Goal: Task Accomplishment & Management: Manage account settings

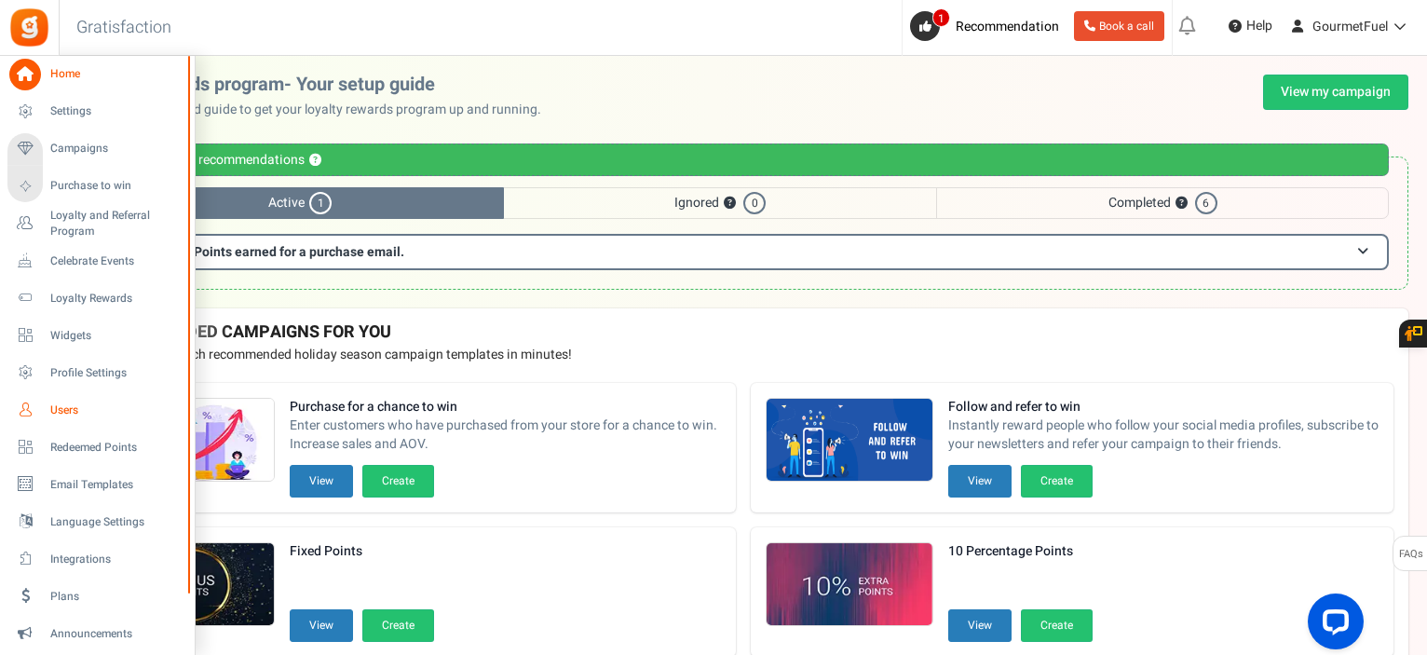
click at [57, 401] on link "Users" at bounding box center [96, 410] width 179 height 32
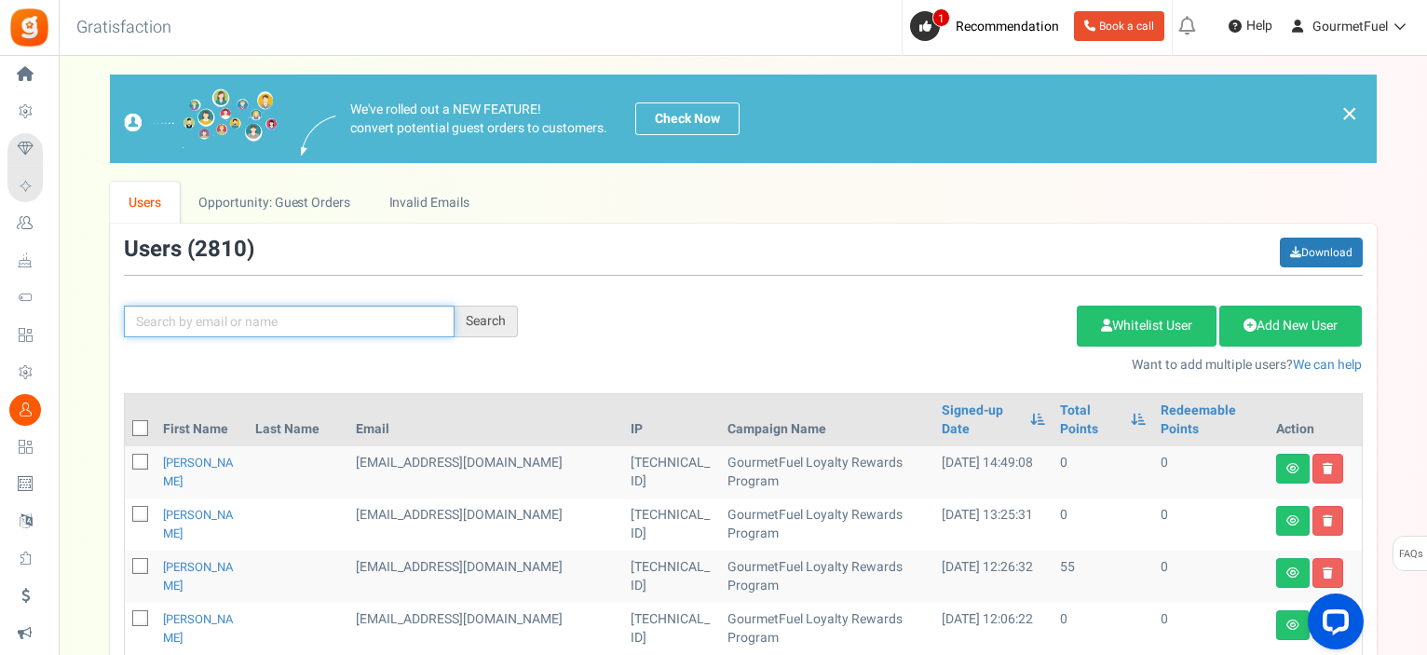
click at [311, 319] on input "text" at bounding box center [289, 322] width 331 height 32
paste input "[EMAIL_ADDRESS][DOMAIN_NAME]"
drag, startPoint x: 163, startPoint y: 324, endPoint x: 60, endPoint y: 323, distance: 103.4
type input "[EMAIL_ADDRESS][DOMAIN_NAME]"
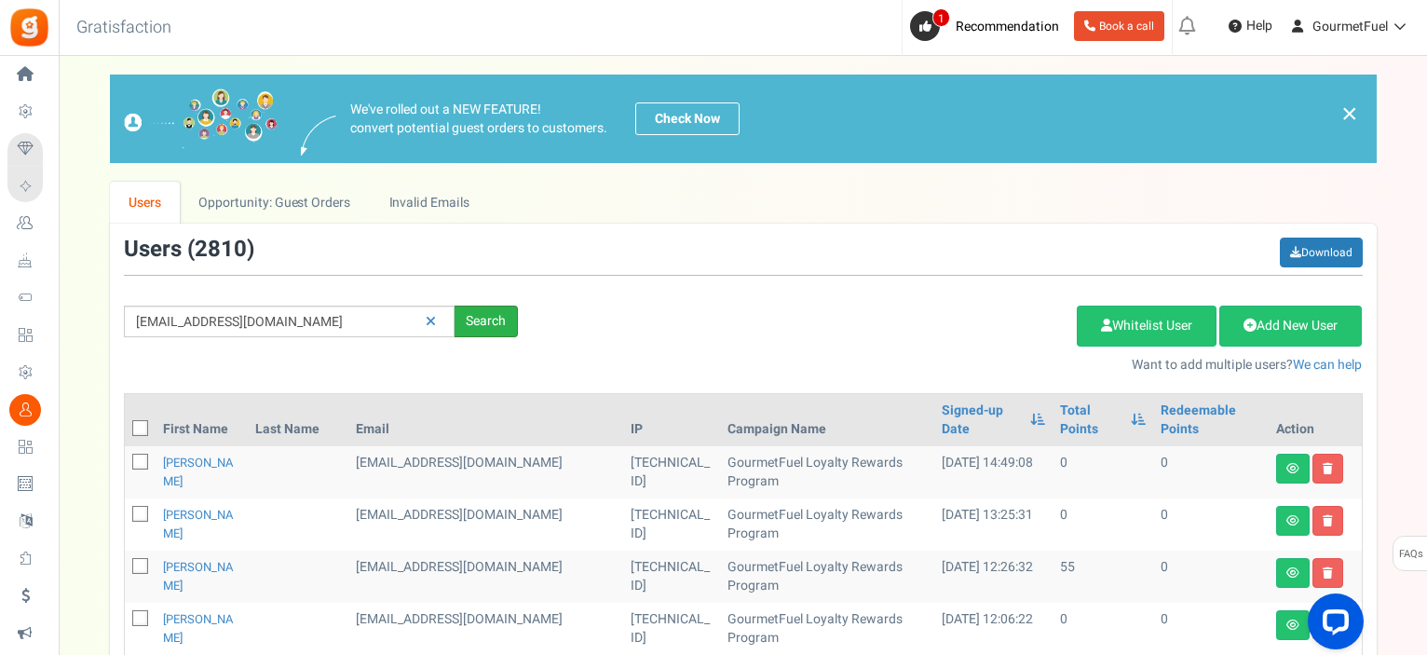
click at [464, 319] on div "Search" at bounding box center [486, 322] width 63 height 32
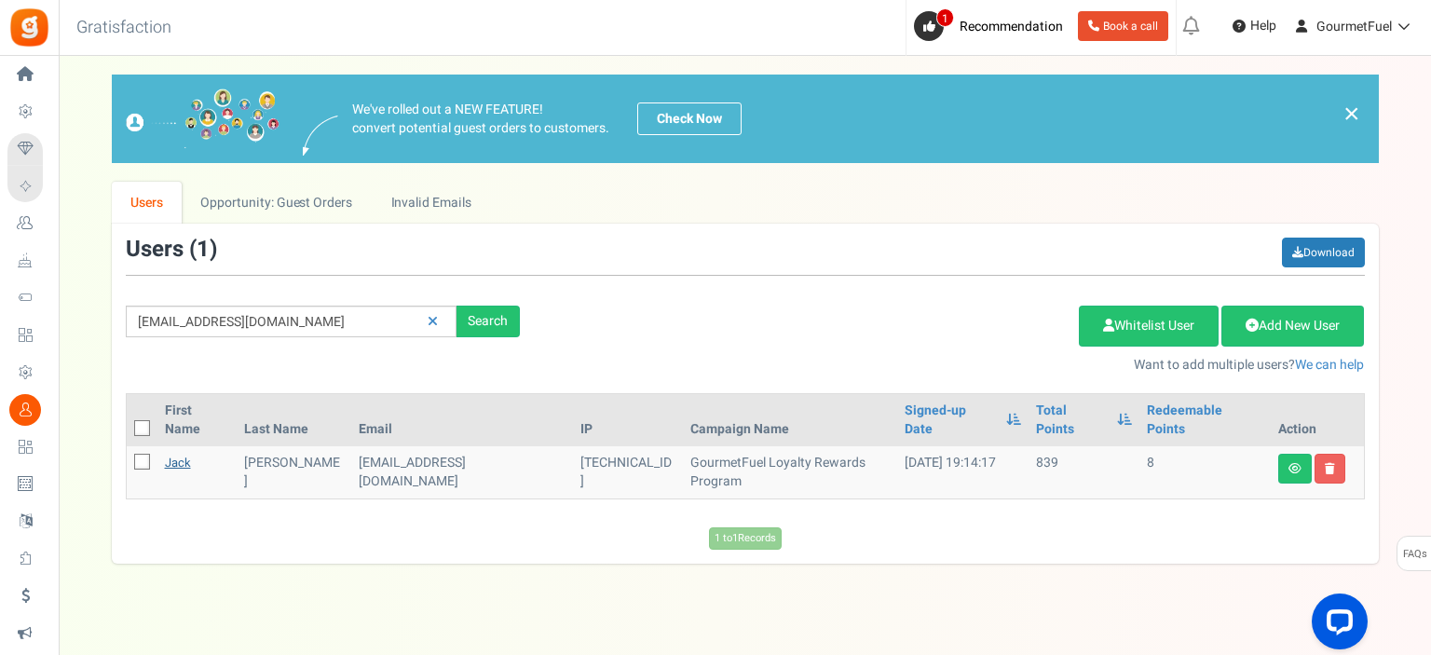
click at [180, 454] on link "Jack" at bounding box center [178, 463] width 26 height 18
click at [0, 0] on div at bounding box center [0, 0] width 0 height 0
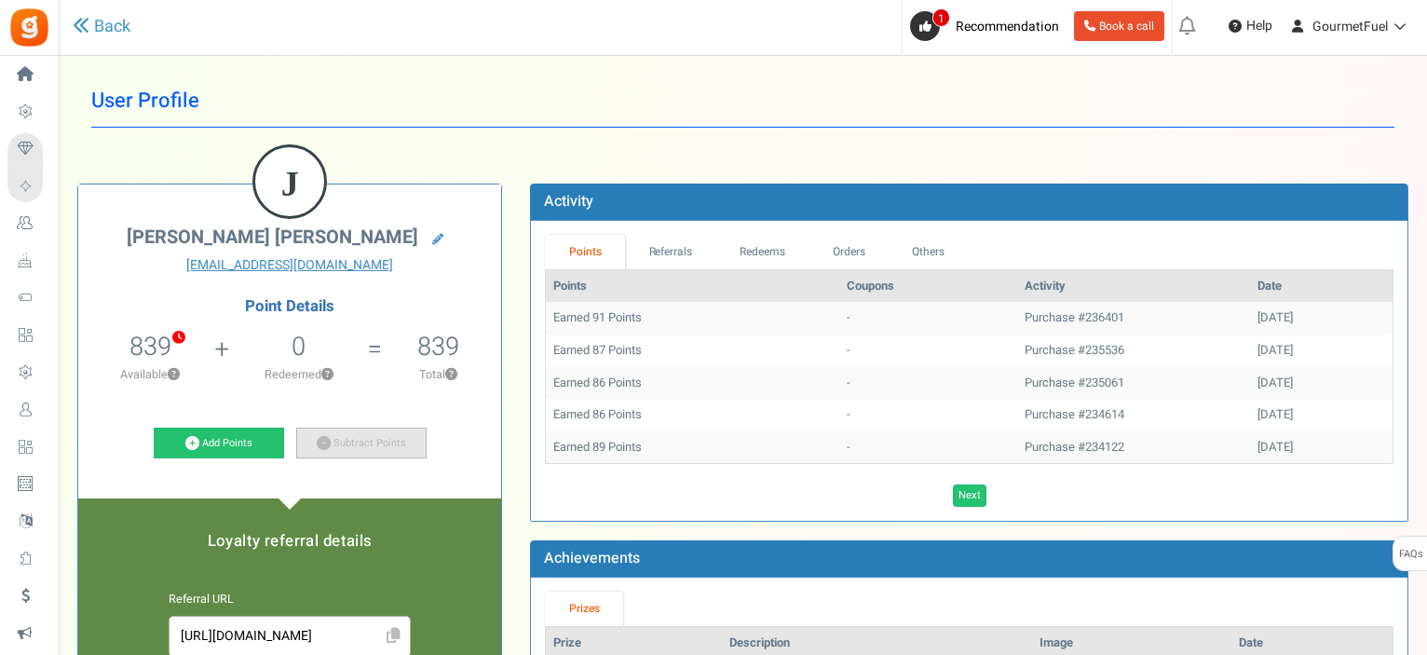
click at [345, 437] on link "Subtract Points" at bounding box center [361, 444] width 130 height 32
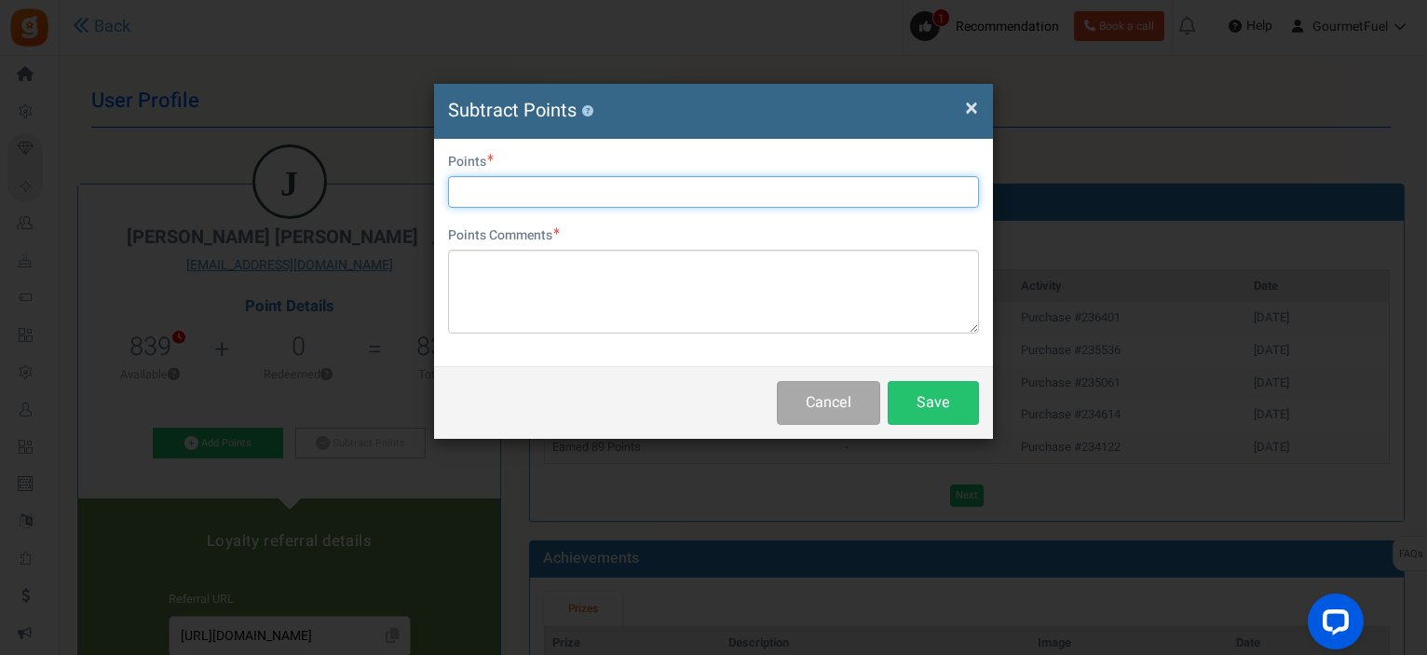
click at [485, 182] on input "text" at bounding box center [713, 192] width 531 height 32
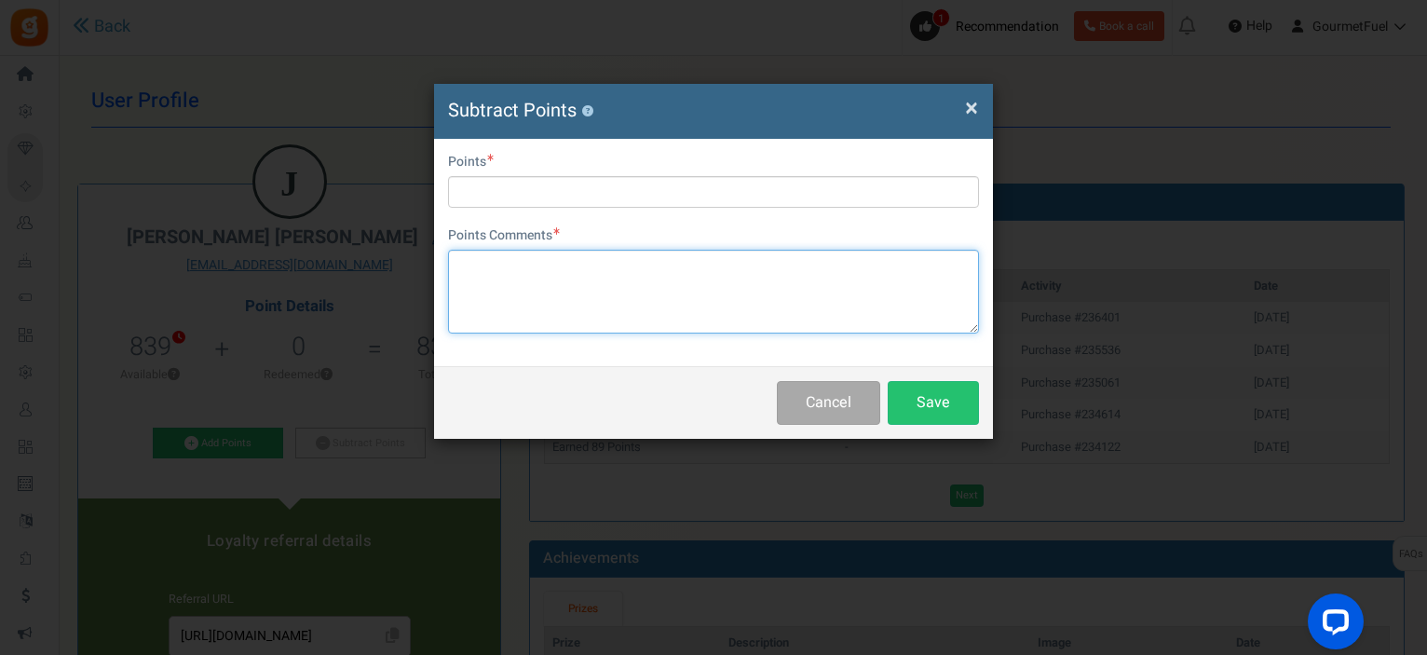
click at [472, 273] on textarea at bounding box center [713, 292] width 531 height 84
paste textarea "GRPAYiNJKizhM"
type textarea "GRPAYiNJKizhM"
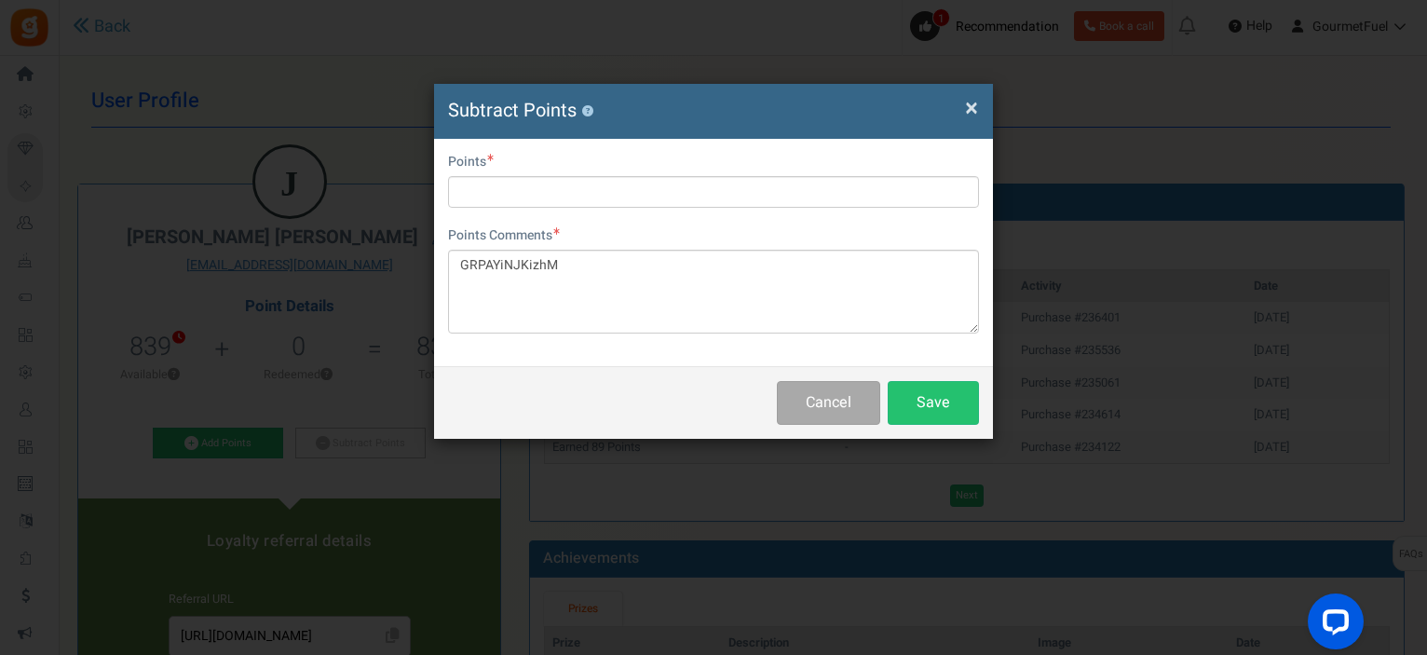
click at [470, 170] on label "Points" at bounding box center [471, 162] width 46 height 19
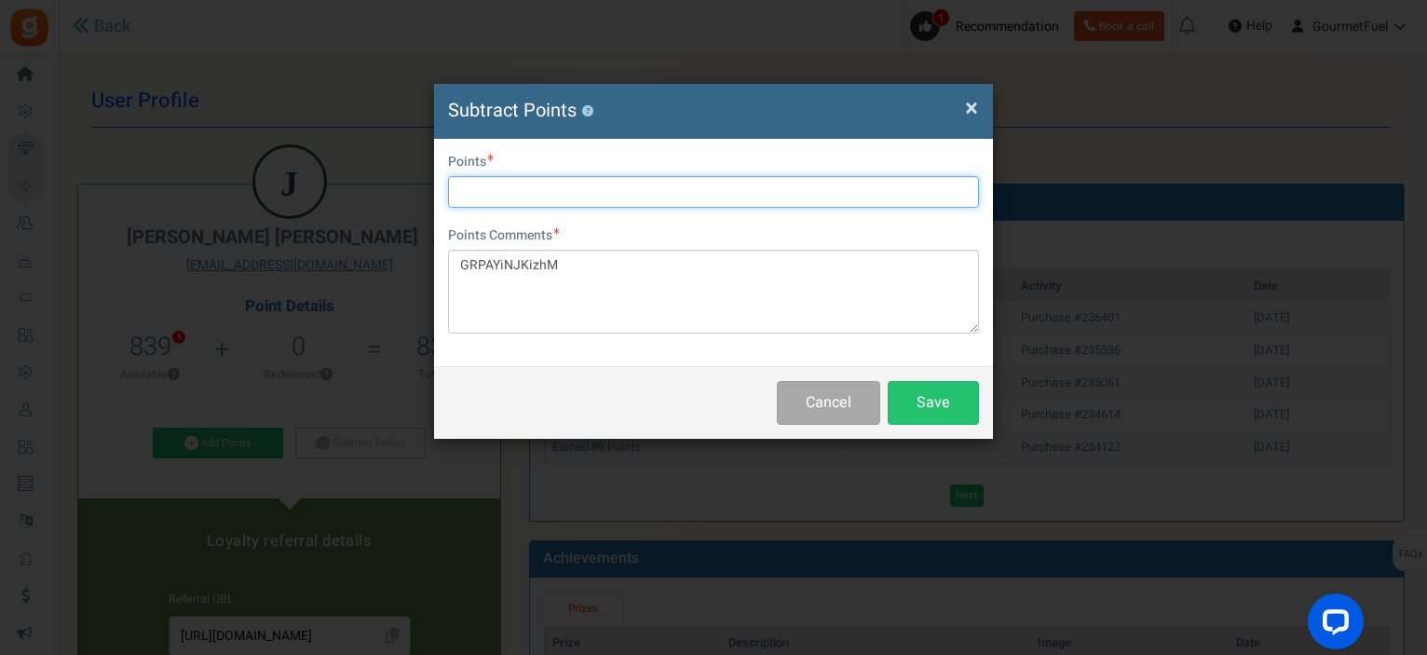
click at [470, 194] on input "text" at bounding box center [713, 192] width 531 height 32
type input "740"
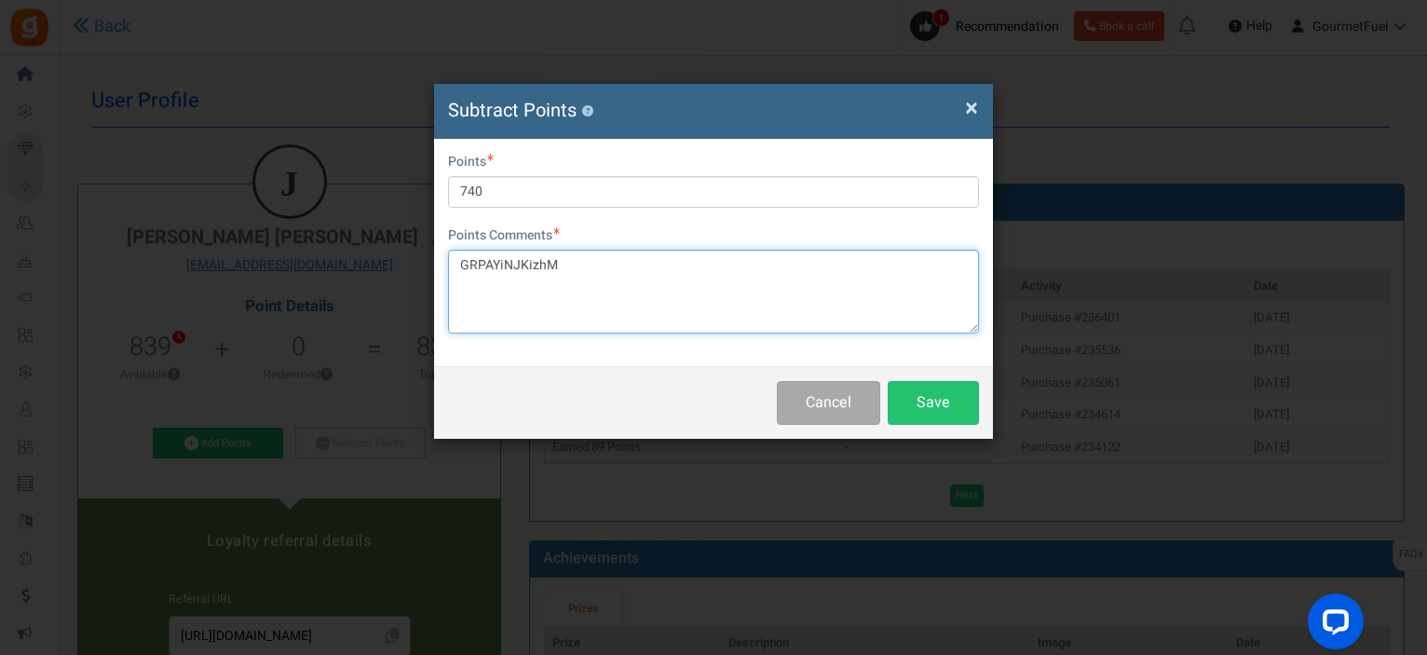
click at [625, 263] on textarea "GRPAYiNJKizhM" at bounding box center [713, 292] width 531 height 84
type textarea "GRPAYiNJKizhM for 37 euro"
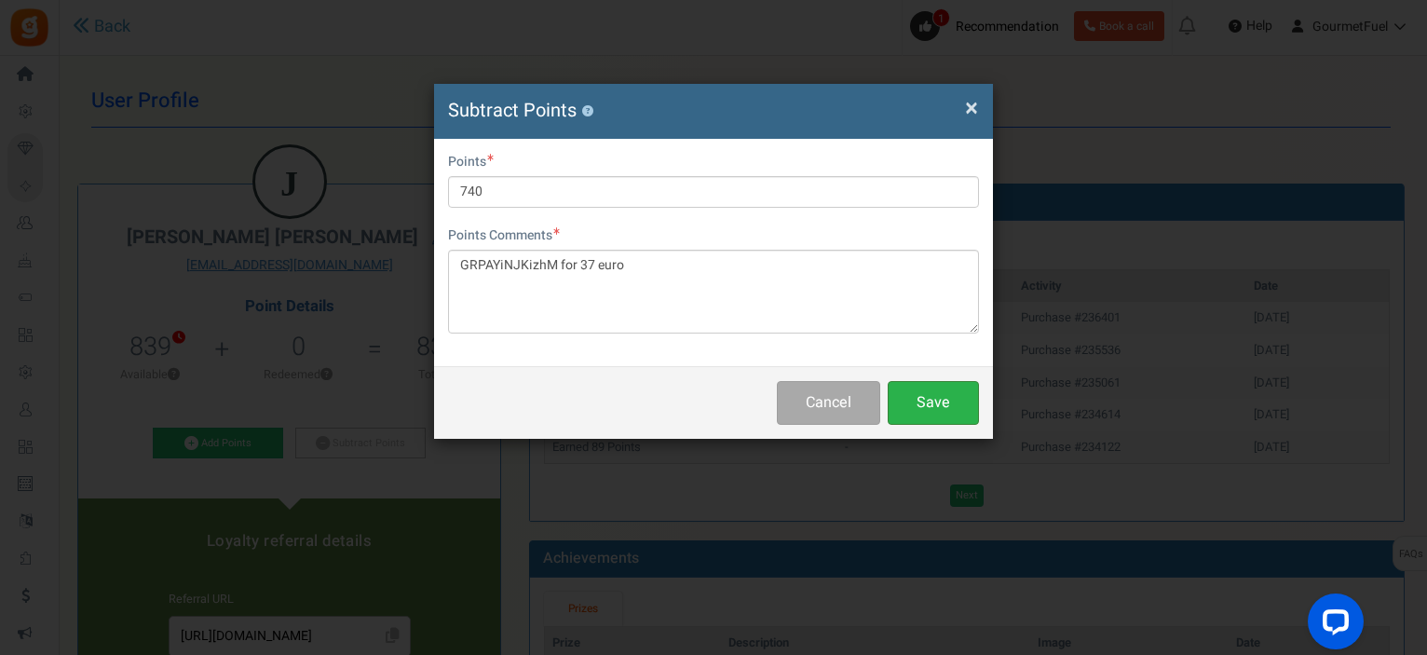
click at [925, 382] on button "Save" at bounding box center [933, 403] width 91 height 44
click at [925, 382] on div "Cancel Save" at bounding box center [713, 402] width 559 height 73
